Goal: Communication & Community: Participate in discussion

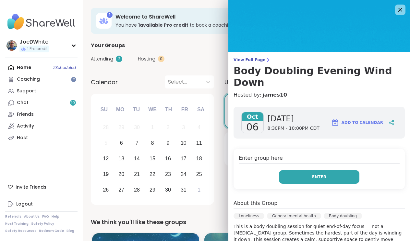
click at [315, 174] on span "Enter" at bounding box center [319, 177] width 14 height 6
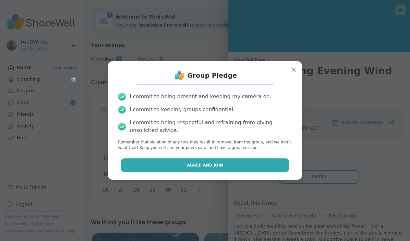
click at [209, 162] on span "Agree and Join" at bounding box center [205, 165] width 36 height 6
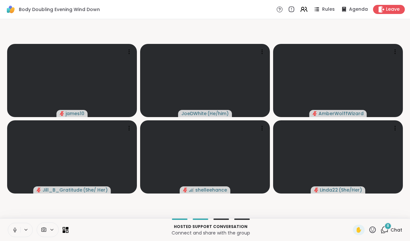
click at [14, 224] on button at bounding box center [14, 230] width 12 height 14
click at [12, 228] on icon at bounding box center [15, 230] width 6 height 6
click at [394, 230] on span "Chat" at bounding box center [397, 229] width 12 height 6
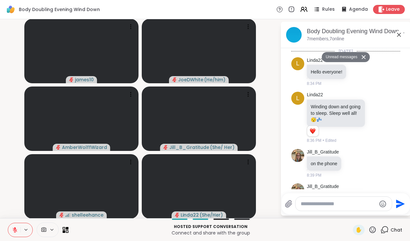
scroll to position [584, 0]
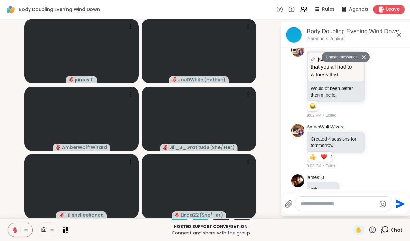
click at [399, 35] on icon at bounding box center [399, 35] width 8 height 8
